Goal: Task Accomplishment & Management: Use online tool/utility

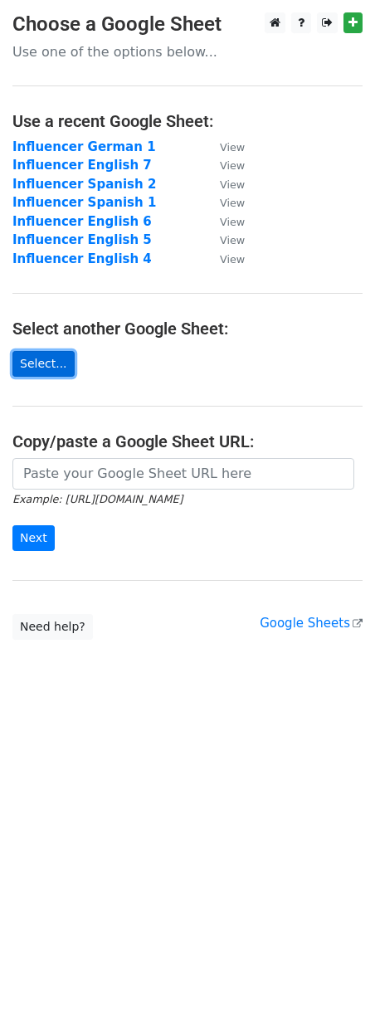
click at [53, 368] on link "Select..." at bounding box center [43, 364] width 62 height 26
click at [22, 361] on link "Select..." at bounding box center [43, 364] width 62 height 26
